Goal: Information Seeking & Learning: Check status

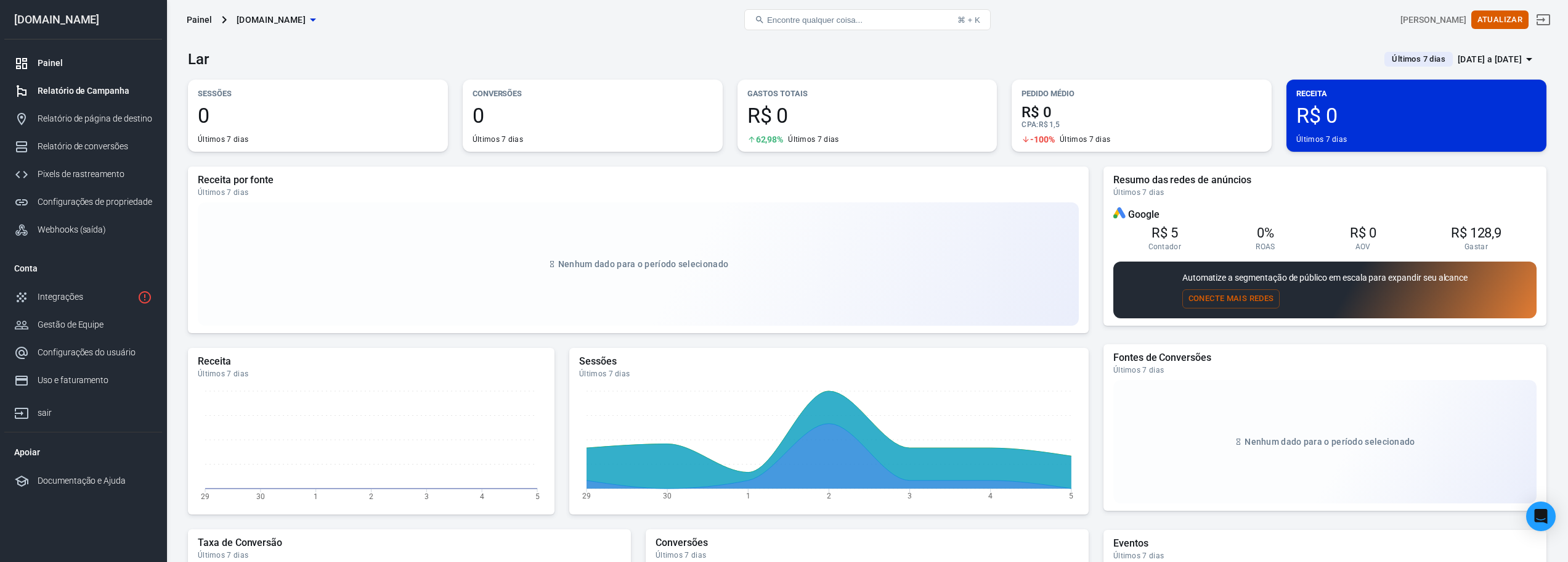
click at [97, 91] on font "Relatório de Campanha" at bounding box center [84, 91] width 92 height 10
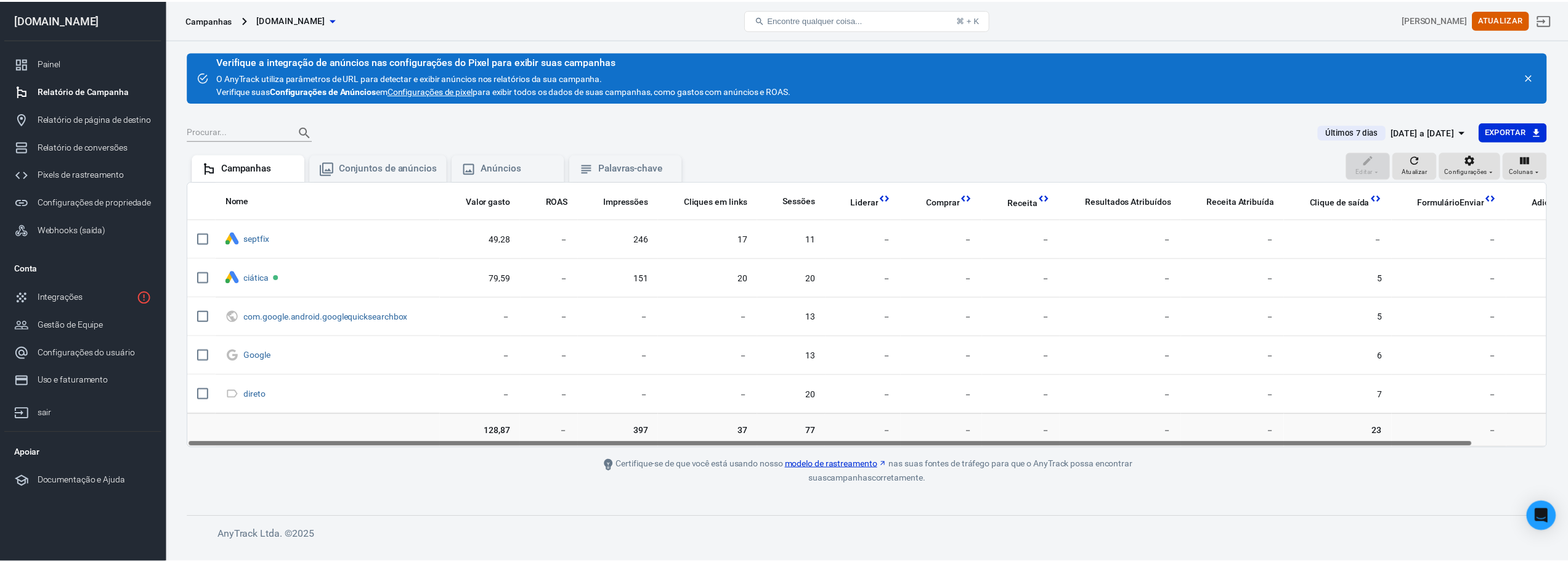
scroll to position [0, 78]
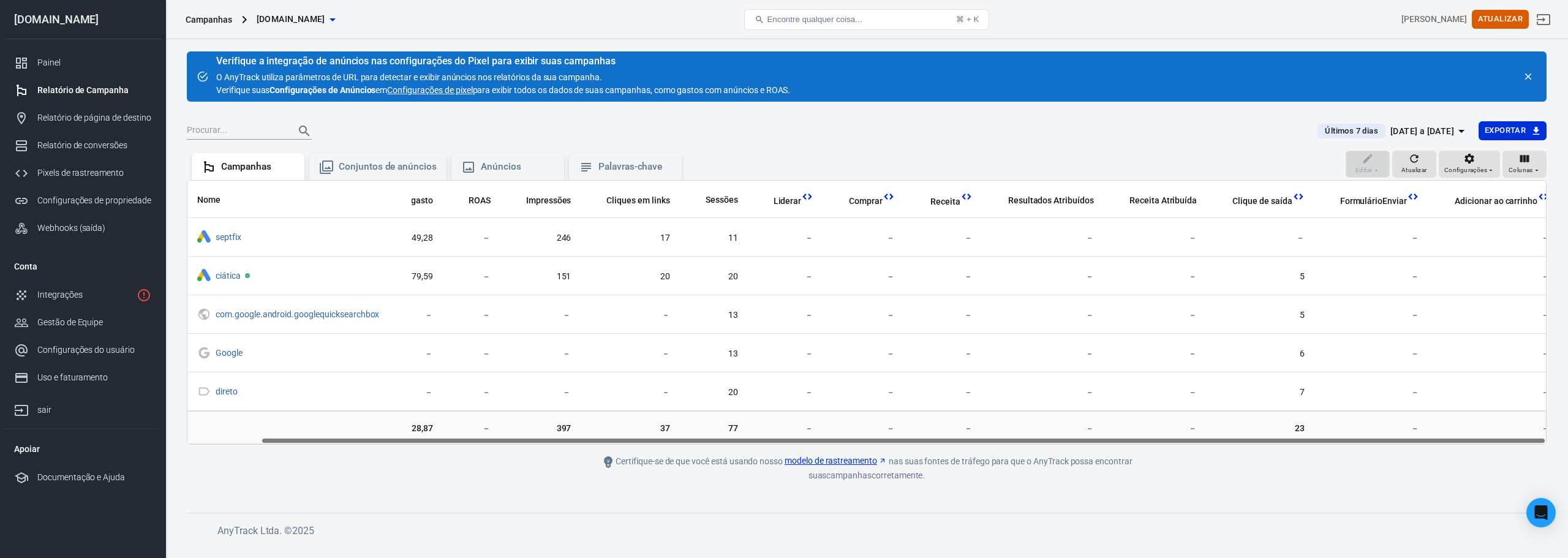
drag, startPoint x: 1467, startPoint y: 443, endPoint x: 1567, endPoint y: 476, distance: 105.3
click at [1558, 476] on div "Verifique a integração de anúncios nas configurações do Pixel para exibir suas …" at bounding box center [866, 292] width 1403 height 506
click at [110, 147] on font "Relatório de conversões" at bounding box center [84, 145] width 94 height 10
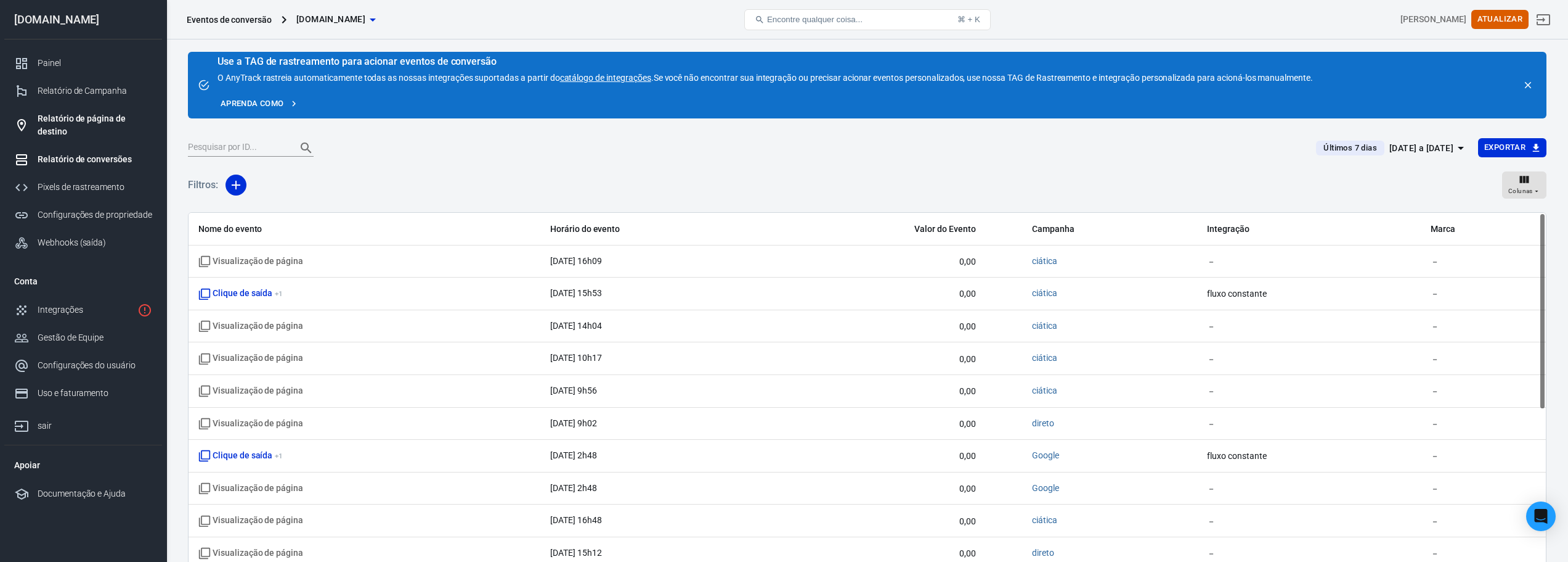
click at [98, 116] on font "Relatório de página de destino" at bounding box center [82, 125] width 88 height 23
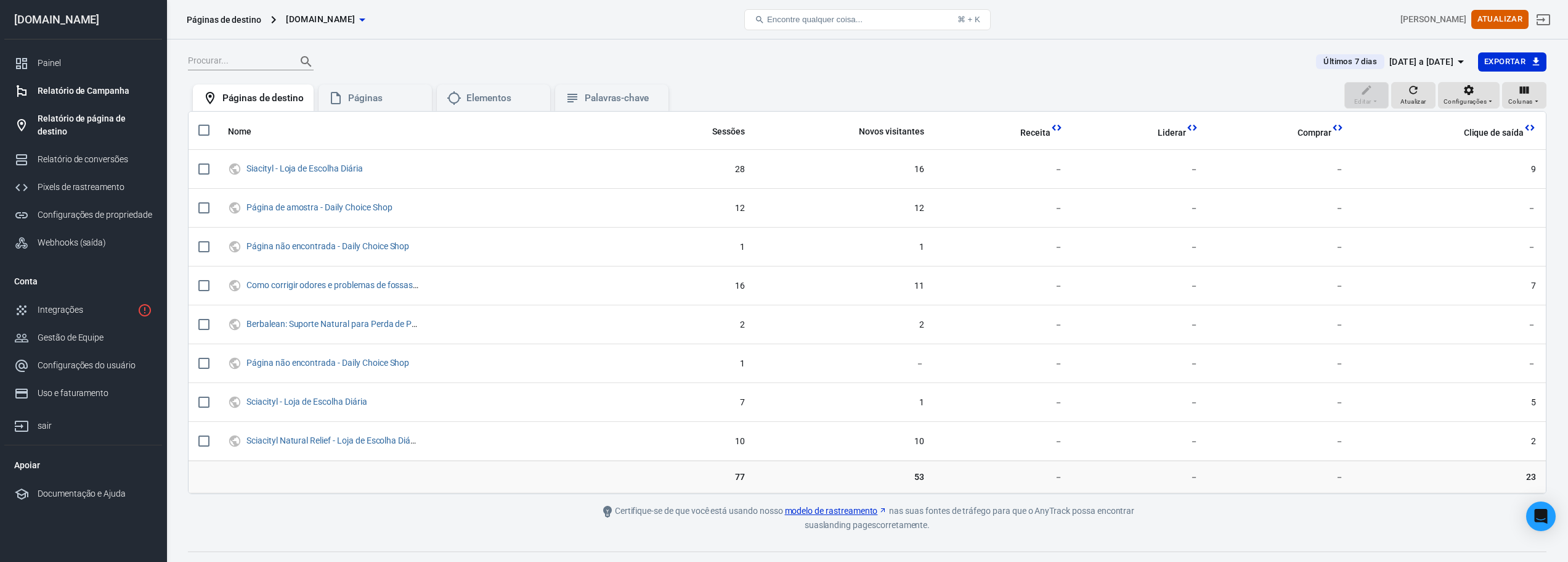
click at [86, 87] on font "Relatório de Campanha" at bounding box center [84, 91] width 92 height 10
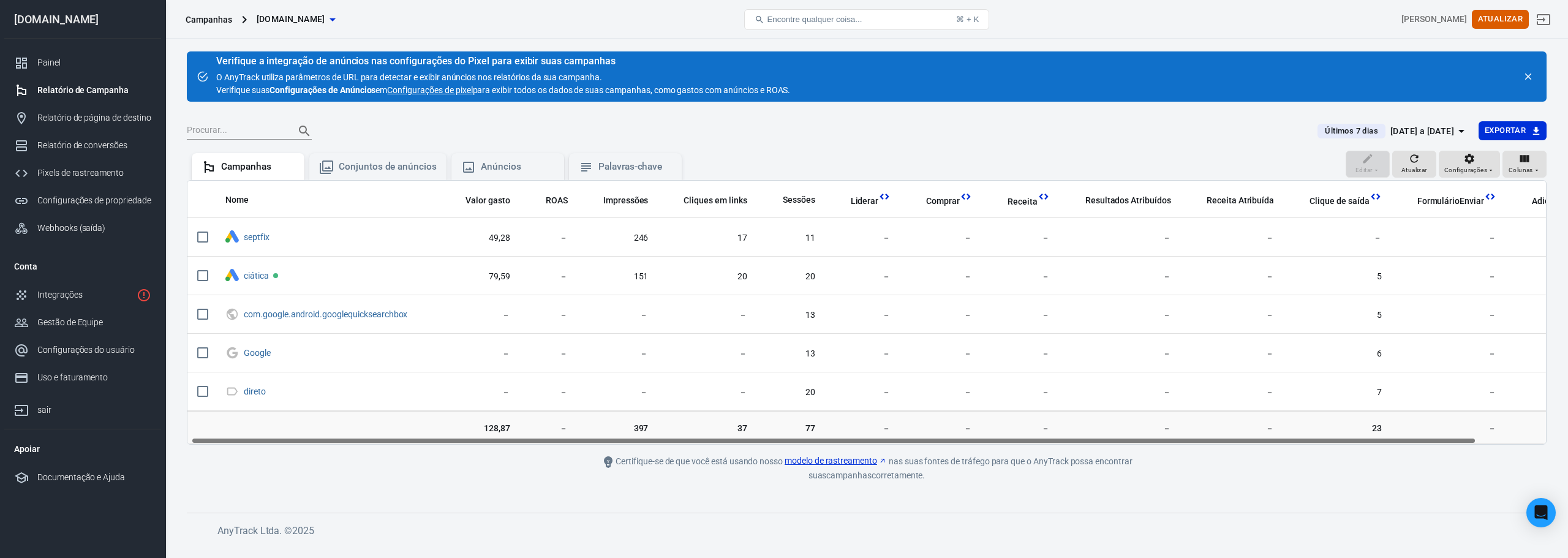
scroll to position [0, 77]
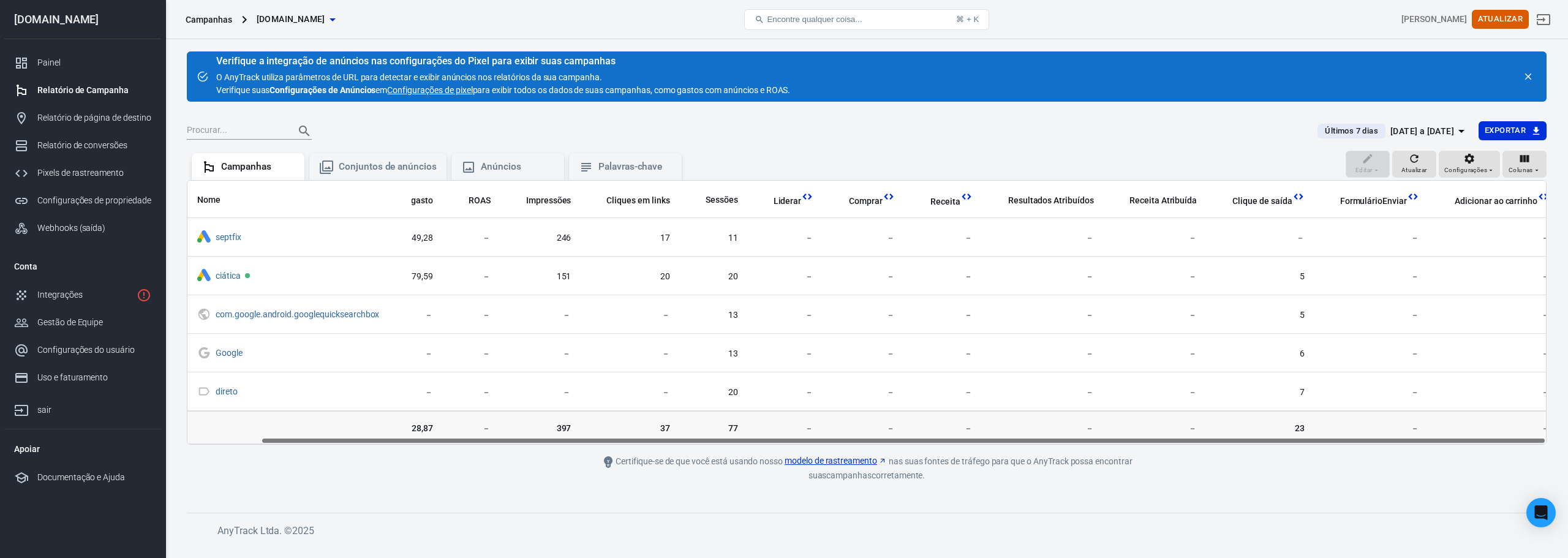
drag, startPoint x: 1116, startPoint y: 441, endPoint x: 1200, endPoint y: 441, distance: 84.0
click at [1200, 441] on div "Nome Valor gasto ROAS Impressões Cliques em links Sessões Liderar Comprar Recei…" at bounding box center [866, 311] width 1358 height 263
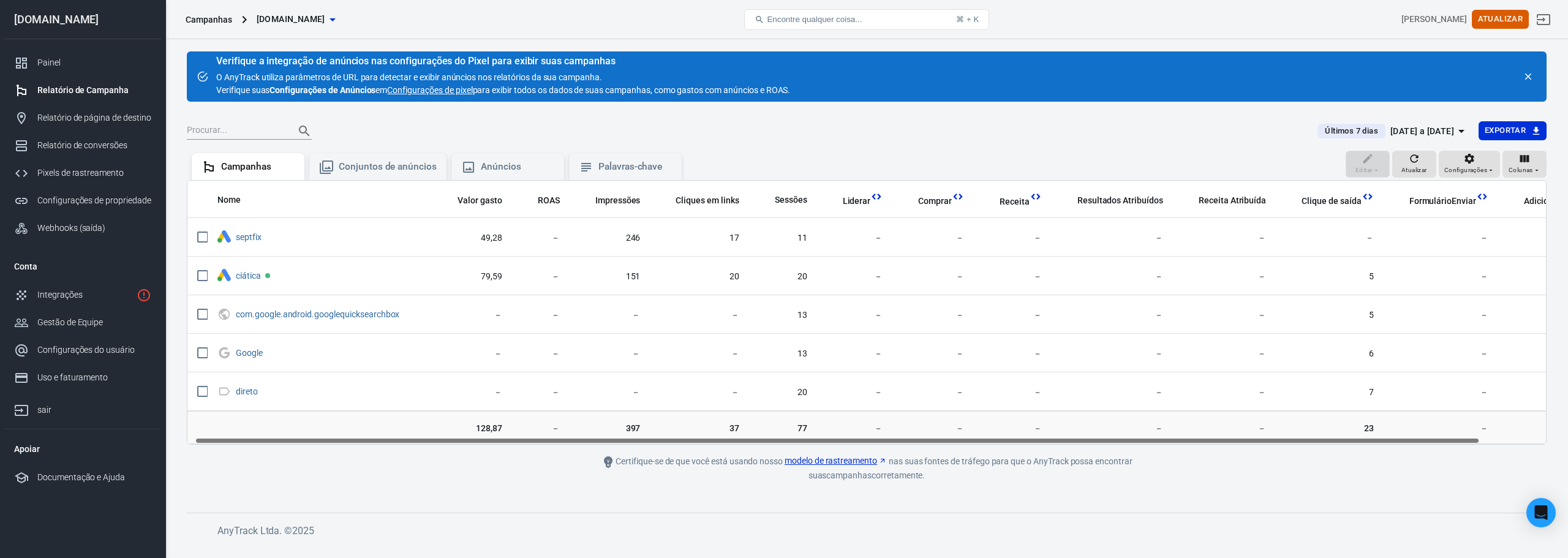
scroll to position [0, 0]
drag, startPoint x: 1202, startPoint y: 439, endPoint x: 1109, endPoint y: 441, distance: 93.0
click at [1109, 441] on div "Nome Valor gasto ROAS Impressões Cliques em links Sessões Liderar Comprar Recei…" at bounding box center [866, 311] width 1358 height 263
